Goal: Check status: Check status

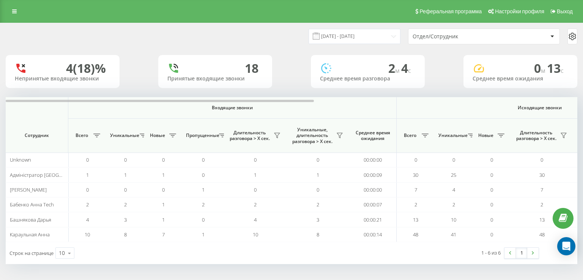
click at [467, 40] on div "Отдел/Сотрудник" at bounding box center [483, 36] width 151 height 15
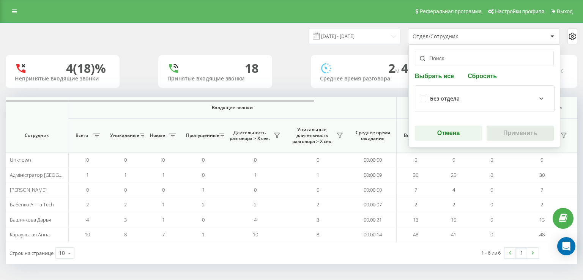
click at [449, 57] on input "text" at bounding box center [484, 58] width 139 height 15
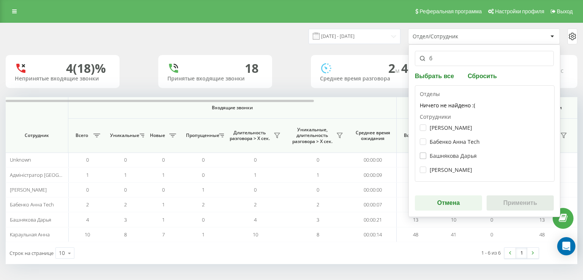
type input "б"
click at [436, 153] on label "Башнякова Дарья" at bounding box center [448, 156] width 57 height 6
checkbox input "true"
click at [507, 202] on button "Применить" at bounding box center [520, 202] width 67 height 15
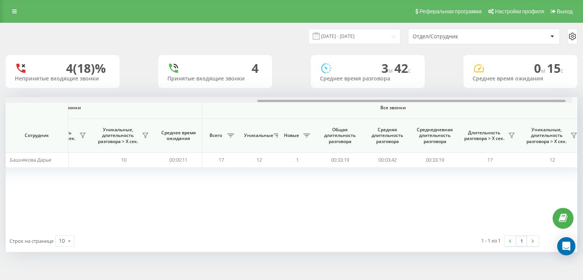
scroll to position [0, 483]
drag, startPoint x: 307, startPoint y: 101, endPoint x: 568, endPoint y: 98, distance: 261.2
click at [568, 98] on div at bounding box center [292, 100] width 572 height 6
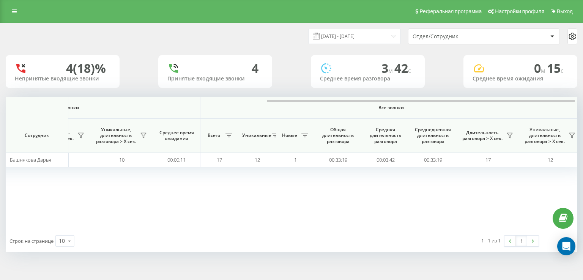
drag, startPoint x: 463, startPoint y: 188, endPoint x: 394, endPoint y: 187, distance: 68.7
click at [394, 187] on div "Входящие звонки Исходящие звонки Все звонки Сотрудник Всего Уникальные Новые Пр…" at bounding box center [292, 163] width 572 height 133
